Goal: Register for event/course

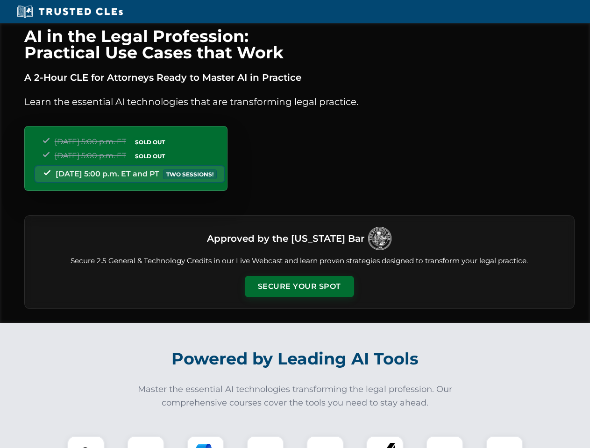
click at [299, 287] on button "Secure Your Spot" at bounding box center [299, 286] width 109 height 21
click at [86, 442] on img at bounding box center [85, 454] width 27 height 27
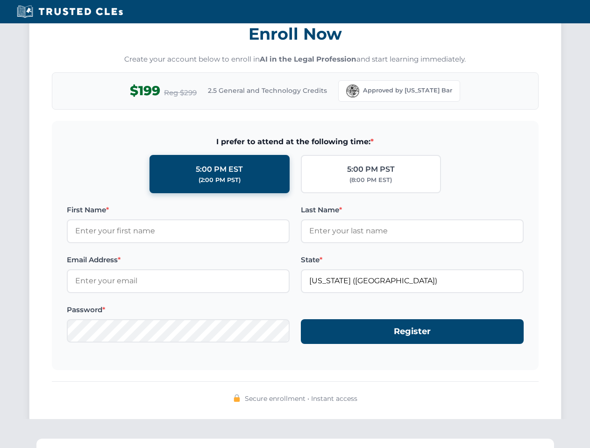
scroll to position [917, 0]
